Goal: Task Accomplishment & Management: Use online tool/utility

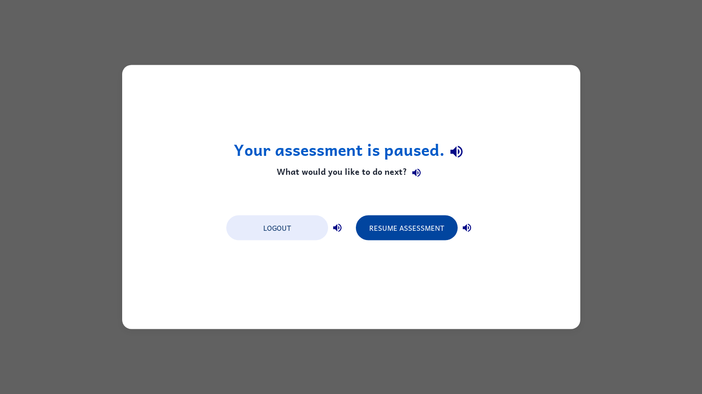
click at [378, 229] on button "Resume Assessment" at bounding box center [407, 228] width 102 height 25
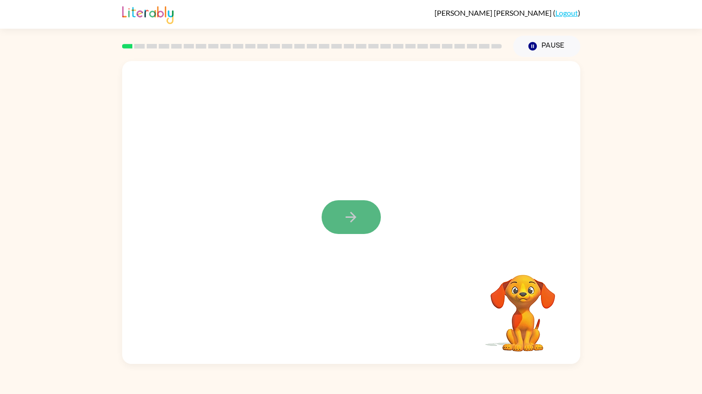
click at [341, 205] on button "button" at bounding box center [351, 217] width 59 height 34
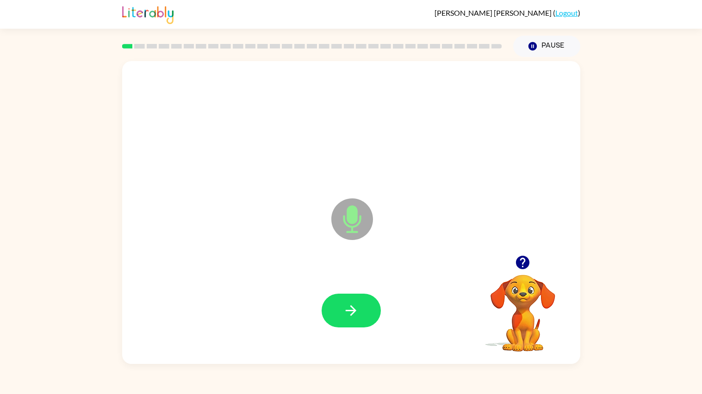
click at [522, 259] on icon "button" at bounding box center [523, 262] width 16 height 16
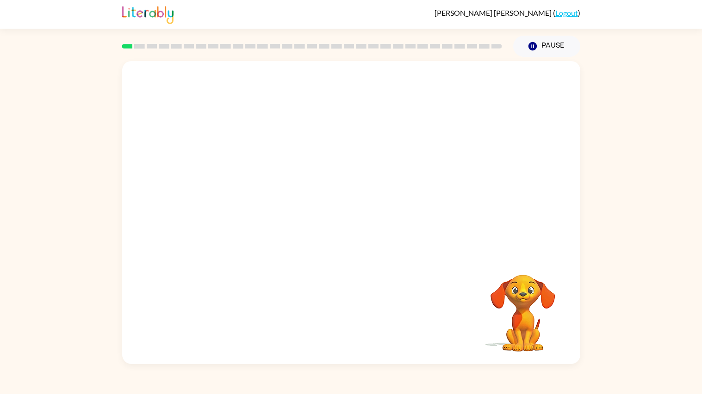
click at [423, 264] on div at bounding box center [351, 212] width 458 height 303
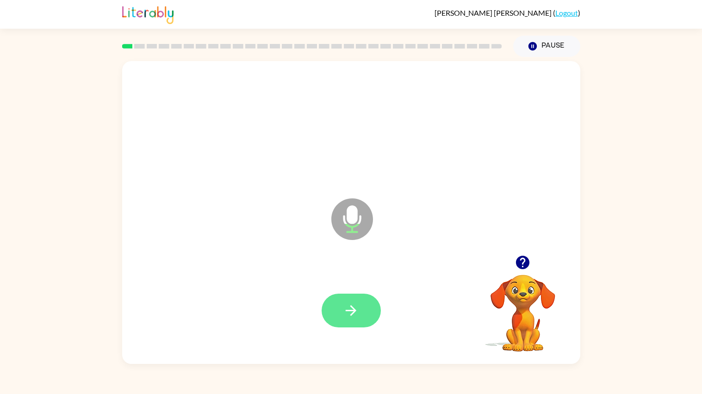
click at [339, 302] on button "button" at bounding box center [351, 311] width 59 height 34
click at [354, 307] on icon "button" at bounding box center [351, 311] width 16 height 16
click at [354, 310] on icon "button" at bounding box center [351, 310] width 11 height 11
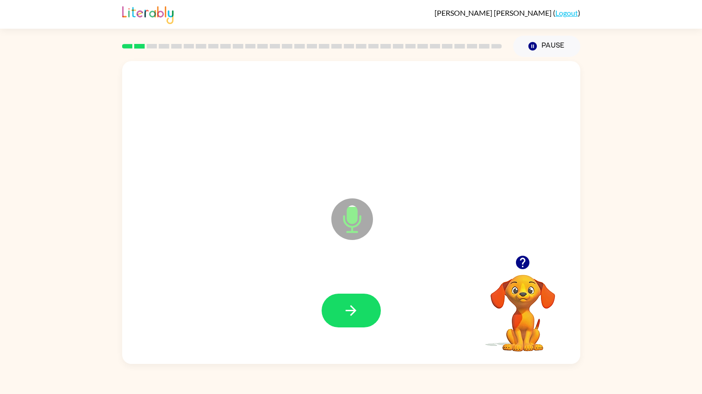
click at [354, 310] on icon "button" at bounding box center [351, 310] width 11 height 11
click at [354, 310] on div at bounding box center [351, 311] width 59 height 34
click at [354, 310] on icon "button" at bounding box center [351, 310] width 11 height 11
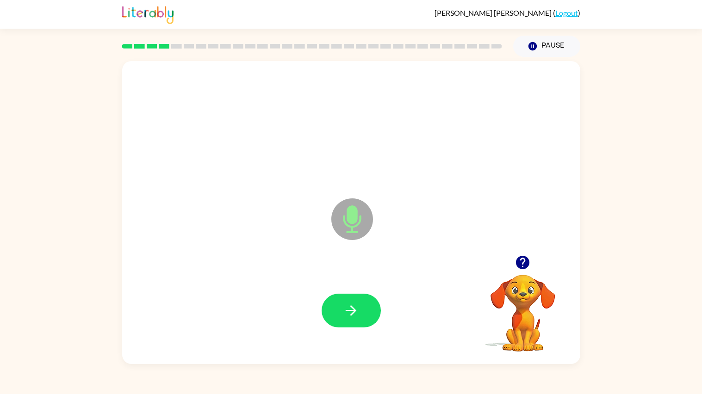
click at [354, 310] on icon "button" at bounding box center [351, 310] width 11 height 11
click at [354, 310] on div at bounding box center [351, 311] width 59 height 34
click at [524, 264] on icon "button" at bounding box center [522, 262] width 13 height 13
click at [352, 300] on button "button" at bounding box center [351, 311] width 59 height 34
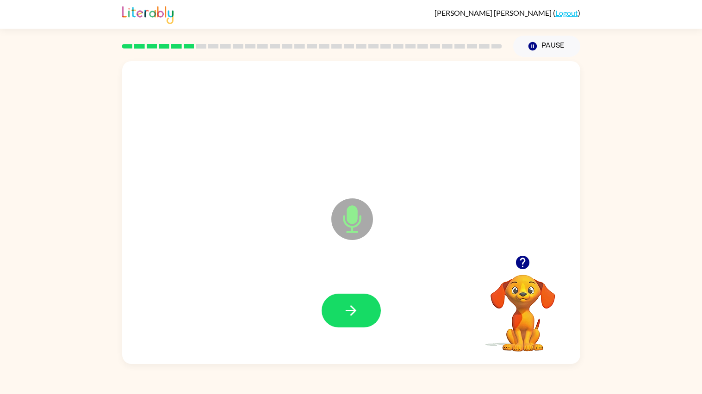
click at [352, 300] on button "button" at bounding box center [351, 311] width 59 height 34
click at [520, 262] on icon "button" at bounding box center [522, 262] width 13 height 13
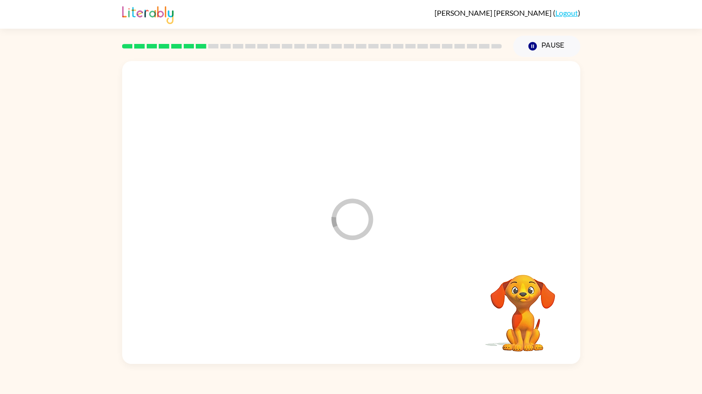
click at [519, 259] on div "Loader Your response is being sent to our graders" at bounding box center [351, 212] width 458 height 303
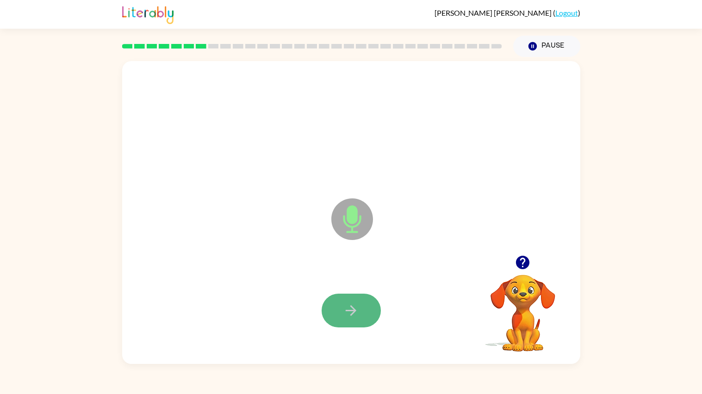
click at [341, 300] on button "button" at bounding box center [351, 311] width 59 height 34
click at [350, 315] on icon "button" at bounding box center [351, 311] width 16 height 16
drag, startPoint x: 350, startPoint y: 315, endPoint x: 348, endPoint y: 319, distance: 5.2
click at [348, 319] on button "button" at bounding box center [351, 311] width 59 height 34
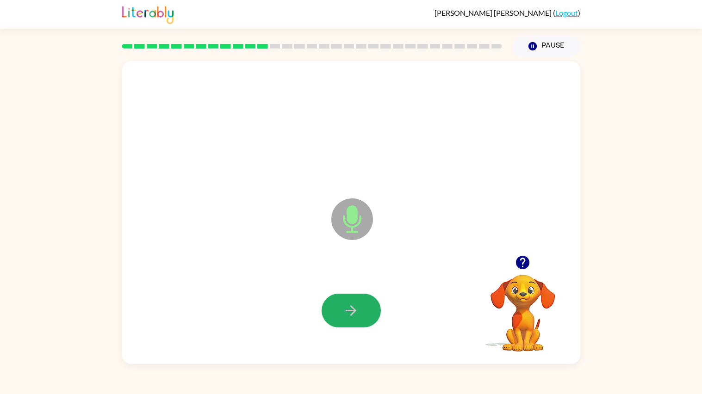
click at [348, 319] on button "button" at bounding box center [351, 311] width 59 height 34
click at [371, 311] on button "button" at bounding box center [351, 311] width 59 height 34
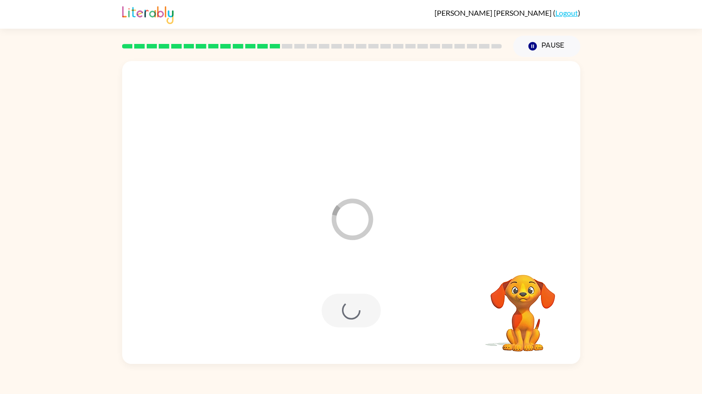
click at [372, 314] on div at bounding box center [351, 311] width 59 height 34
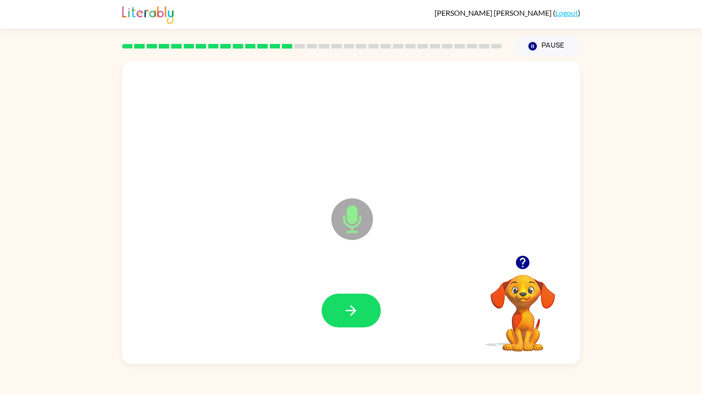
click at [372, 314] on button "button" at bounding box center [351, 311] width 59 height 34
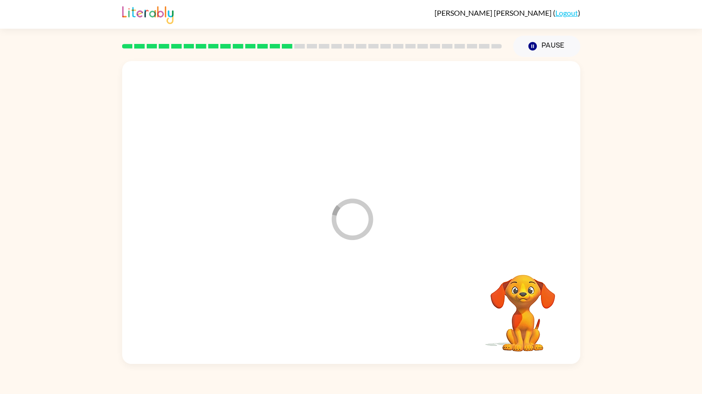
click at [372, 314] on div at bounding box center [351, 311] width 440 height 89
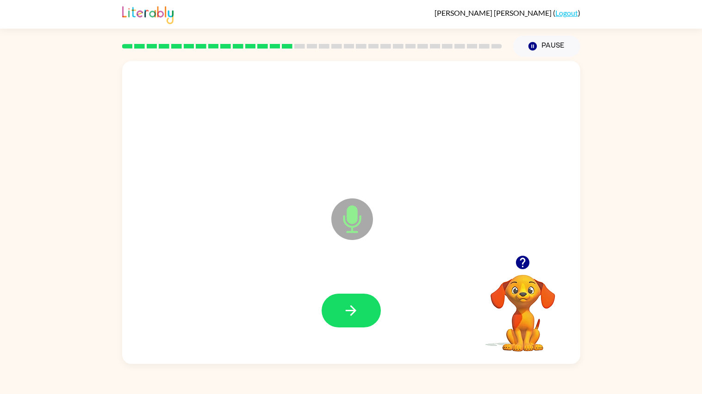
click at [372, 314] on button "button" at bounding box center [351, 311] width 59 height 34
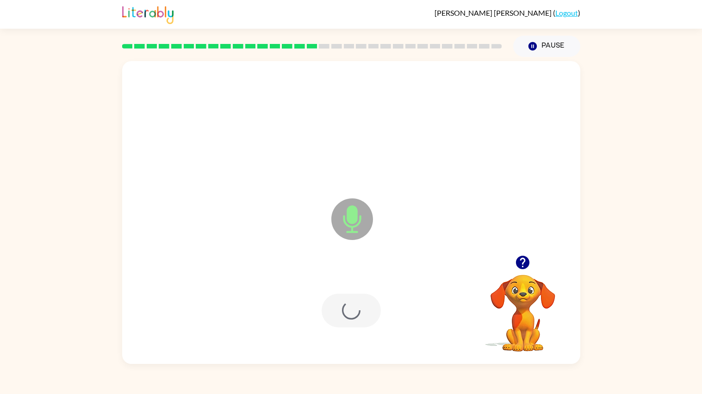
click at [372, 314] on div at bounding box center [351, 311] width 59 height 34
click at [372, 314] on button "button" at bounding box center [351, 311] width 59 height 34
click at [372, 314] on div at bounding box center [351, 311] width 440 height 89
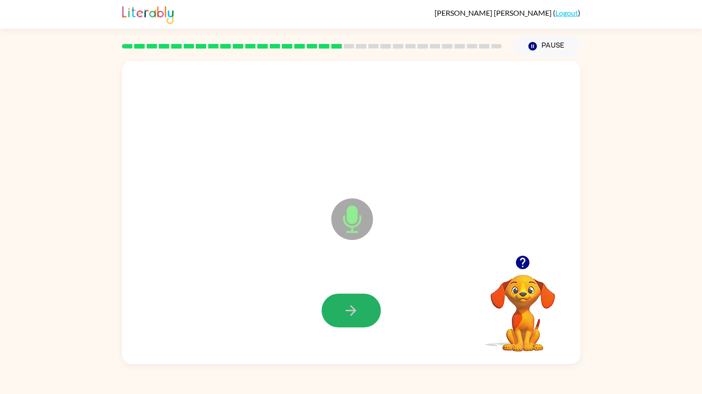
click at [372, 314] on button "button" at bounding box center [351, 311] width 59 height 34
